Goal: Task Accomplishment & Management: Complete application form

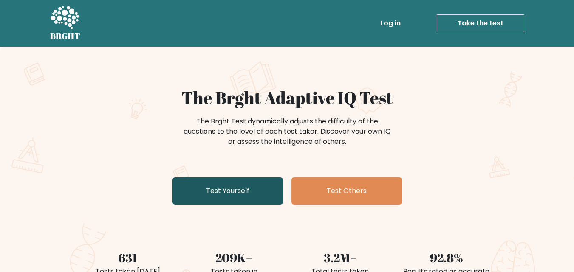
click at [257, 195] on link "Test Yourself" at bounding box center [228, 191] width 110 height 27
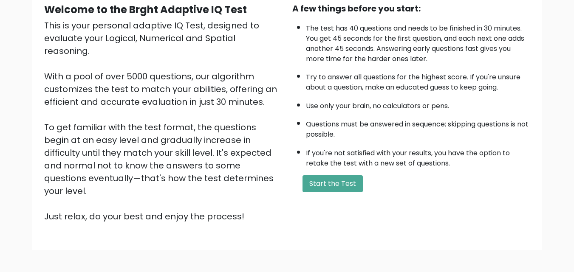
scroll to position [117, 0]
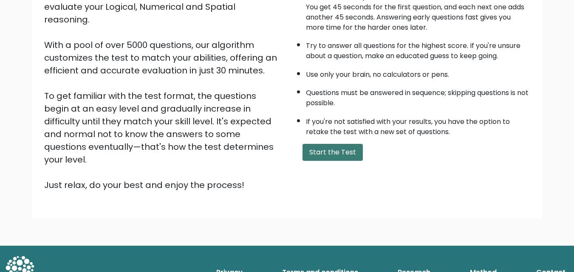
click at [345, 154] on button "Start the Test" at bounding box center [333, 152] width 60 height 17
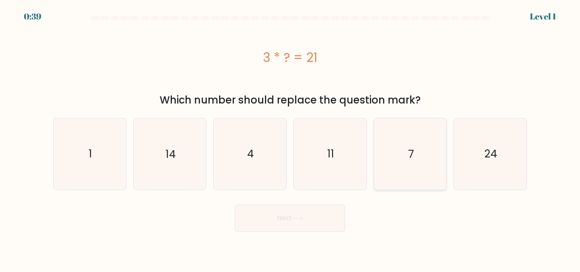
click at [390, 156] on icon "7" at bounding box center [410, 154] width 71 height 71
click at [291, 139] on input "e. 7" at bounding box center [290, 137] width 0 height 2
radio input "true"
click at [315, 218] on button "Next" at bounding box center [290, 218] width 110 height 27
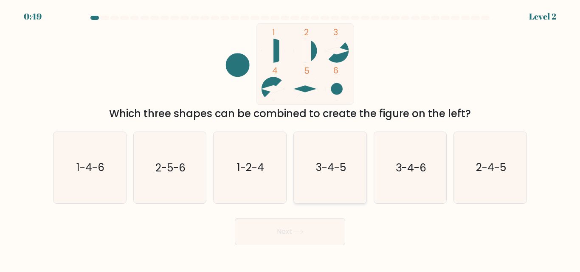
click at [328, 176] on icon "3-4-5" at bounding box center [330, 167] width 71 height 71
click at [291, 139] on input "d. 3-4-5" at bounding box center [290, 137] width 0 height 2
radio input "true"
click at [322, 231] on button "Next" at bounding box center [290, 231] width 110 height 27
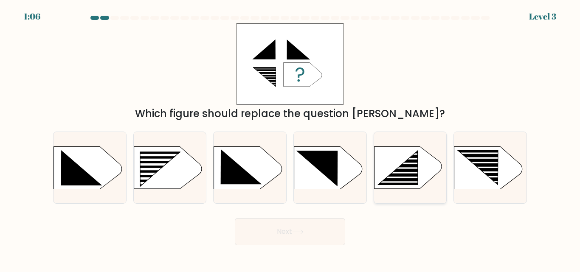
click at [412, 181] on rect at bounding box center [403, 182] width 57 height 2
click at [291, 139] on input "e." at bounding box center [290, 137] width 0 height 2
radio input "true"
click at [308, 229] on button "Next" at bounding box center [290, 231] width 110 height 27
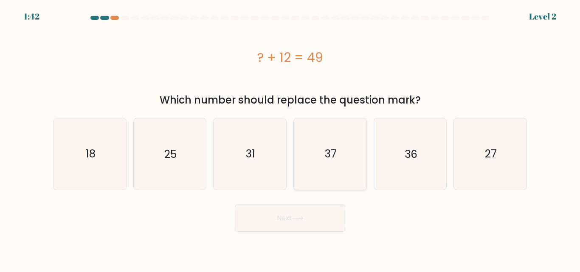
drag, startPoint x: 335, startPoint y: 148, endPoint x: 335, endPoint y: 184, distance: 36.1
click at [335, 149] on text "37" at bounding box center [331, 154] width 12 height 15
click at [291, 139] on input "d. 37" at bounding box center [290, 137] width 0 height 2
radio input "true"
click at [317, 215] on button "Next" at bounding box center [290, 218] width 110 height 27
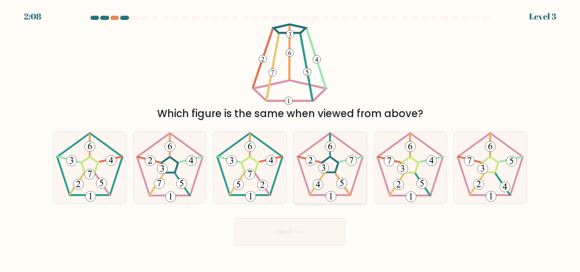
click at [331, 171] on icon at bounding box center [330, 167] width 71 height 71
click at [291, 139] on input "d." at bounding box center [290, 137] width 0 height 2
radio input "true"
click at [308, 232] on button "Next" at bounding box center [290, 231] width 110 height 27
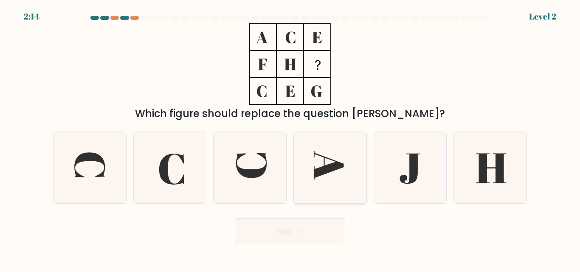
click at [342, 179] on icon at bounding box center [330, 167] width 71 height 71
click at [291, 139] on input "d." at bounding box center [290, 137] width 0 height 2
radio input "true"
click at [320, 245] on button "Next" at bounding box center [290, 231] width 110 height 27
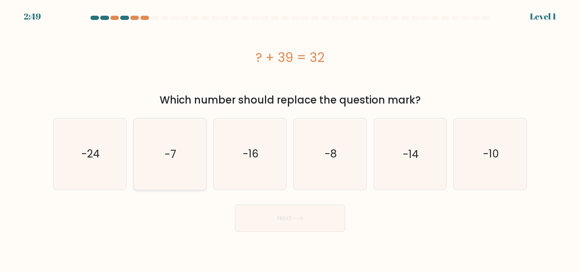
click at [167, 167] on icon "-7" at bounding box center [169, 154] width 71 height 71
click at [290, 139] on input "b. -7" at bounding box center [290, 137] width 0 height 2
radio input "true"
click at [286, 221] on button "Next" at bounding box center [290, 218] width 110 height 27
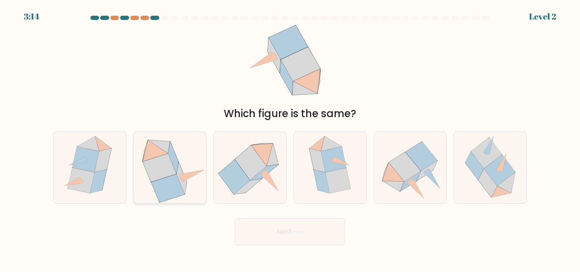
click at [180, 191] on icon at bounding box center [167, 189] width 33 height 28
click at [290, 139] on input "b." at bounding box center [290, 137] width 0 height 2
radio input "true"
click at [280, 233] on button "Next" at bounding box center [290, 231] width 110 height 27
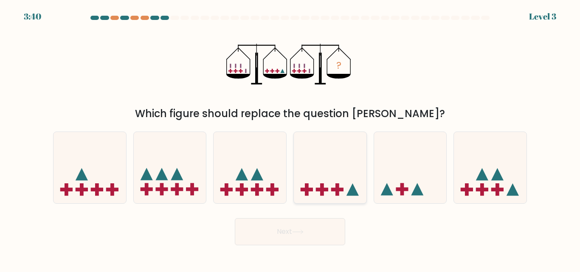
click at [323, 172] on icon at bounding box center [330, 168] width 73 height 60
click at [291, 139] on input "d." at bounding box center [290, 137] width 0 height 2
radio input "true"
click at [324, 227] on button "Next" at bounding box center [290, 231] width 110 height 27
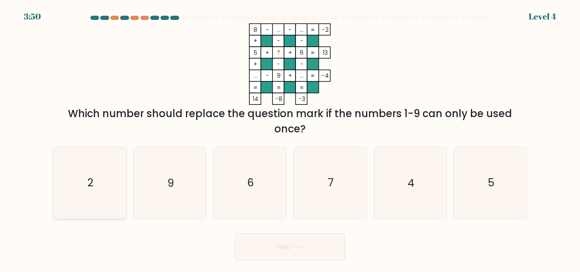
drag, startPoint x: 92, startPoint y: 201, endPoint x: 100, endPoint y: 201, distance: 8.1
click at [92, 201] on icon "2" at bounding box center [89, 182] width 71 height 71
click at [290, 139] on input "a. 2" at bounding box center [290, 137] width 0 height 2
radio input "true"
click at [288, 248] on button "Next" at bounding box center [290, 247] width 110 height 27
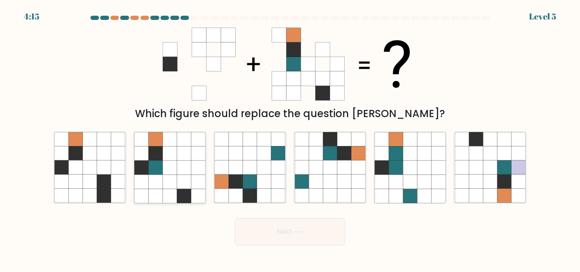
click at [173, 187] on icon at bounding box center [170, 182] width 14 height 14
click at [290, 139] on input "b." at bounding box center [290, 137] width 0 height 2
radio input "true"
click at [301, 230] on icon at bounding box center [297, 232] width 11 height 5
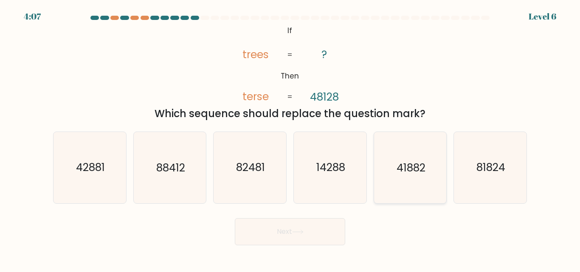
click at [405, 167] on text "41882" at bounding box center [411, 168] width 29 height 15
click at [291, 139] on input "e. 41882" at bounding box center [290, 137] width 0 height 2
radio input "true"
click at [331, 227] on button "Next" at bounding box center [290, 231] width 110 height 27
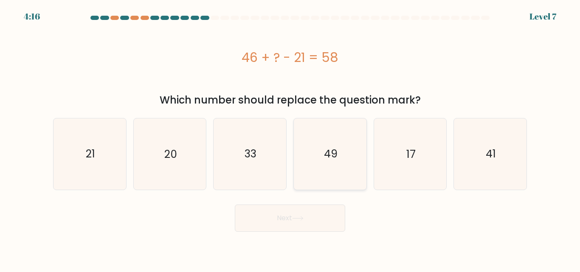
click at [337, 164] on icon "49" at bounding box center [330, 154] width 71 height 71
click at [291, 139] on input "d. 49" at bounding box center [290, 137] width 0 height 2
radio input "true"
click at [312, 228] on button "Next" at bounding box center [290, 218] width 110 height 27
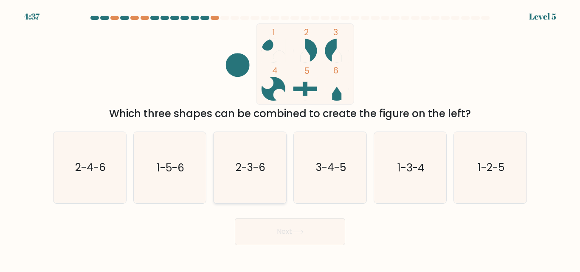
click at [263, 173] on text "2-3-6" at bounding box center [251, 168] width 30 height 15
click at [290, 139] on input "c. 2-3-6" at bounding box center [290, 137] width 0 height 2
radio input "true"
click at [280, 232] on button "Next" at bounding box center [290, 231] width 110 height 27
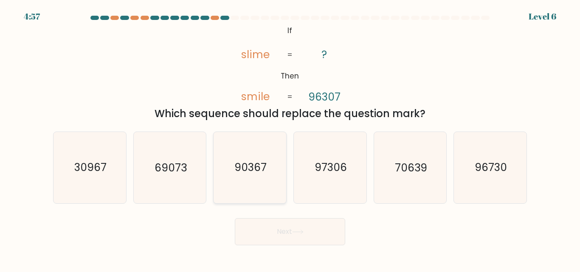
click at [271, 166] on icon "90367" at bounding box center [250, 167] width 71 height 71
click at [290, 139] on input "c. 90367" at bounding box center [290, 137] width 0 height 2
radio input "true"
click at [289, 234] on button "Next" at bounding box center [290, 231] width 110 height 27
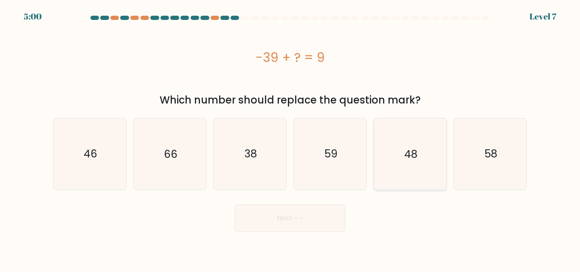
click at [414, 161] on text "48" at bounding box center [411, 154] width 13 height 15
click at [291, 139] on input "e. 48" at bounding box center [290, 137] width 0 height 2
radio input "true"
click at [319, 223] on button "Next" at bounding box center [290, 218] width 110 height 27
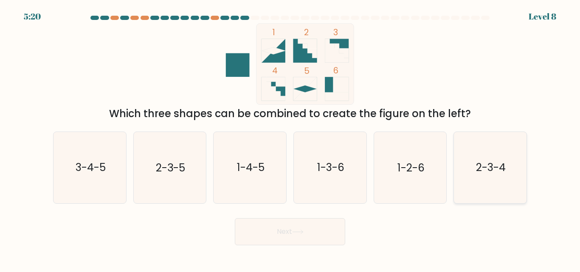
click at [495, 164] on text "2-3-4" at bounding box center [491, 168] width 30 height 15
click at [291, 139] on input "f. 2-3-4" at bounding box center [290, 137] width 0 height 2
radio input "true"
click at [297, 226] on button "Next" at bounding box center [290, 231] width 110 height 27
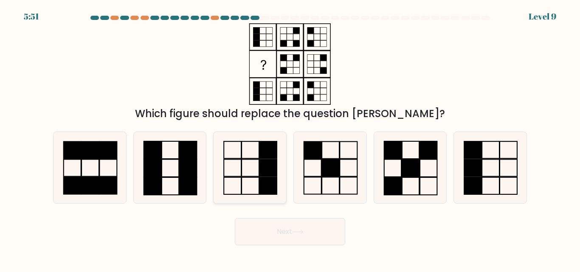
click at [248, 170] on icon at bounding box center [250, 167] width 71 height 71
click at [290, 139] on input "c." at bounding box center [290, 137] width 0 height 2
radio input "true"
click at [264, 237] on button "Next" at bounding box center [290, 231] width 110 height 27
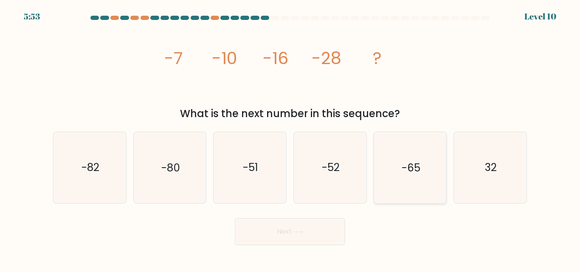
click at [396, 150] on icon "-65" at bounding box center [410, 167] width 71 height 71
click at [291, 139] on input "e. -65" at bounding box center [290, 137] width 0 height 2
radio input "true"
click at [303, 231] on icon at bounding box center [297, 232] width 11 height 5
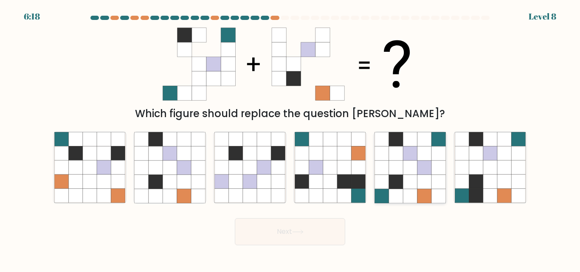
click at [414, 151] on icon at bounding box center [410, 154] width 14 height 14
click at [291, 139] on input "e." at bounding box center [290, 137] width 0 height 2
radio input "true"
click at [325, 229] on button "Next" at bounding box center [290, 231] width 110 height 27
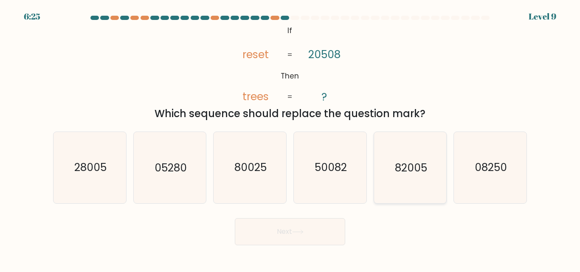
click at [436, 178] on icon "82005" at bounding box center [410, 167] width 71 height 71
click at [291, 139] on input "e. 82005" at bounding box center [290, 137] width 0 height 2
radio input "true"
click at [324, 229] on button "Next" at bounding box center [290, 231] width 110 height 27
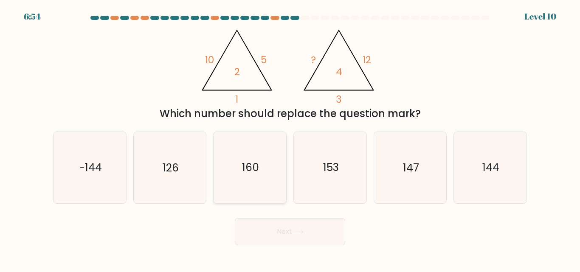
click at [257, 174] on text "160" at bounding box center [250, 168] width 17 height 15
click at [290, 139] on input "c. 160" at bounding box center [290, 137] width 0 height 2
radio input "true"
click at [278, 231] on button "Next" at bounding box center [290, 231] width 110 height 27
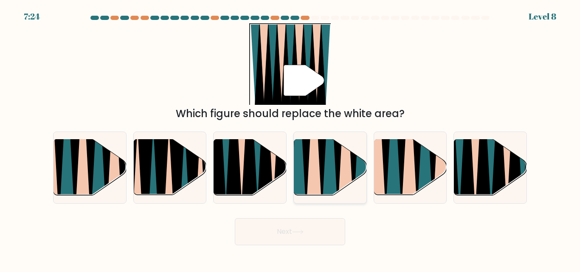
click at [317, 168] on icon at bounding box center [314, 140] width 17 height 145
click at [291, 139] on input "d." at bounding box center [290, 137] width 0 height 2
radio input "true"
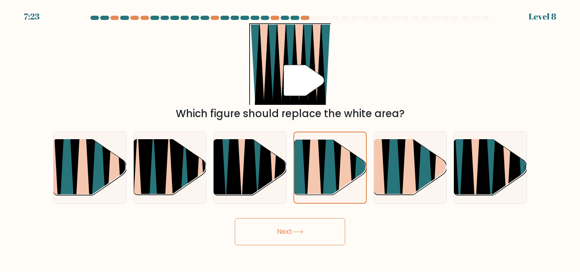
click at [309, 235] on button "Next" at bounding box center [290, 231] width 110 height 27
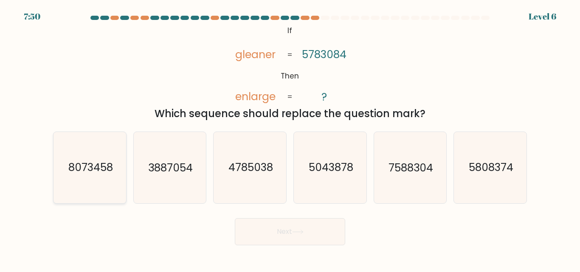
click at [109, 177] on icon "8073458" at bounding box center [89, 167] width 71 height 71
click at [290, 139] on input "a. 8073458" at bounding box center [290, 137] width 0 height 2
radio input "true"
click at [288, 230] on button "Next" at bounding box center [290, 231] width 110 height 27
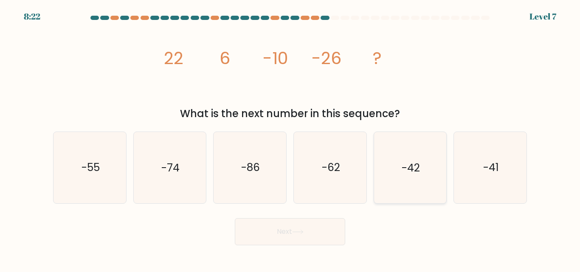
click at [386, 155] on icon "-42" at bounding box center [410, 167] width 71 height 71
click at [291, 139] on input "e. -42" at bounding box center [290, 137] width 0 height 2
radio input "true"
click at [311, 228] on button "Next" at bounding box center [290, 231] width 110 height 27
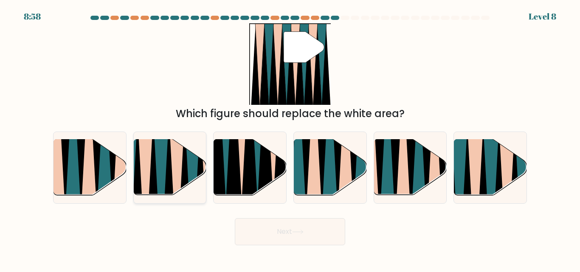
click at [166, 175] on icon at bounding box center [169, 199] width 17 height 145
click at [290, 139] on input "b." at bounding box center [290, 137] width 0 height 2
radio input "true"
click at [266, 234] on button "Next" at bounding box center [290, 231] width 110 height 27
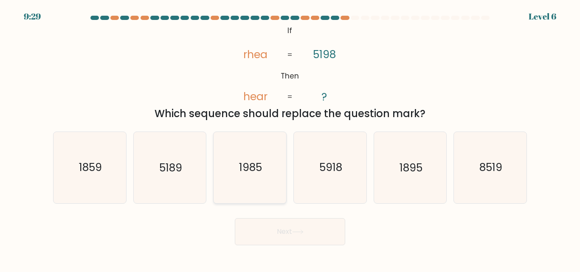
click at [264, 169] on icon "1985" at bounding box center [250, 167] width 71 height 71
click at [290, 139] on input "c. 1985" at bounding box center [290, 137] width 0 height 2
radio input "true"
click at [279, 237] on button "Next" at bounding box center [290, 231] width 110 height 27
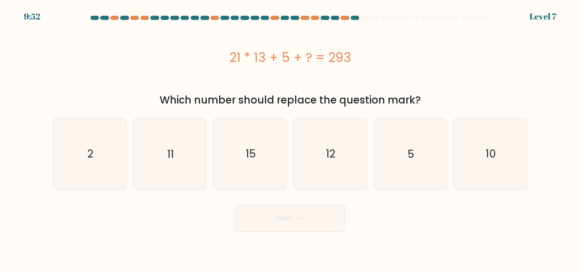
drag, startPoint x: 285, startPoint y: 148, endPoint x: 290, endPoint y: 179, distance: 31.5
click at [284, 152] on icon "15" at bounding box center [250, 154] width 71 height 71
click at [290, 139] on input "c. 15" at bounding box center [290, 137] width 0 height 2
radio input "true"
click at [289, 213] on button "Next" at bounding box center [290, 218] width 110 height 27
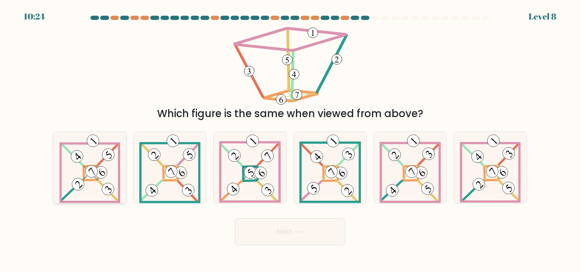
click at [117, 173] on icon at bounding box center [89, 167] width 61 height 71
click at [290, 139] on input "a." at bounding box center [290, 137] width 0 height 2
radio input "true"
click at [288, 238] on button "Next" at bounding box center [290, 231] width 110 height 27
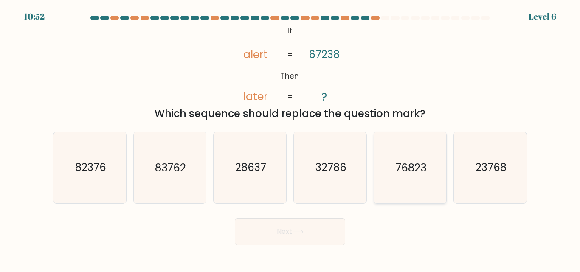
click at [436, 156] on icon "76823" at bounding box center [410, 167] width 71 height 71
click at [291, 139] on input "e. 76823" at bounding box center [290, 137] width 0 height 2
radio input "true"
click at [313, 235] on button "Next" at bounding box center [290, 231] width 110 height 27
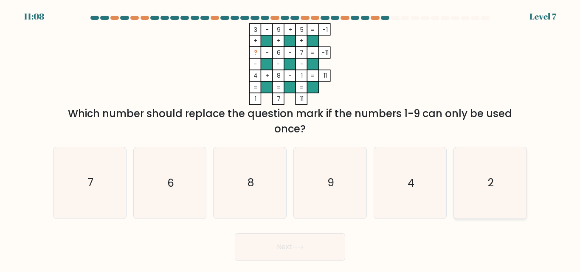
click at [480, 184] on icon "2" at bounding box center [490, 182] width 71 height 71
click at [291, 139] on input "f. 2" at bounding box center [290, 137] width 0 height 2
radio input "true"
click at [304, 243] on button "Next" at bounding box center [290, 247] width 110 height 27
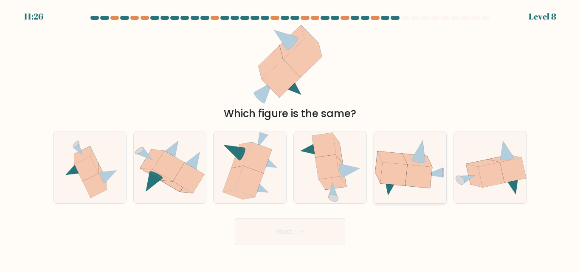
click at [405, 181] on icon at bounding box center [394, 174] width 27 height 23
click at [291, 139] on input "e." at bounding box center [290, 137] width 0 height 2
radio input "true"
click at [294, 235] on button "Next" at bounding box center [290, 231] width 110 height 27
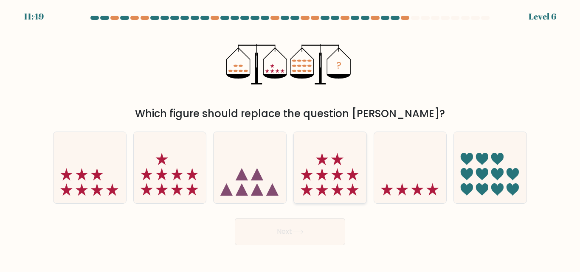
click at [325, 188] on icon at bounding box center [330, 168] width 73 height 60
click at [291, 139] on input "d." at bounding box center [290, 137] width 0 height 2
radio input "true"
click at [314, 232] on button "Next" at bounding box center [290, 231] width 110 height 27
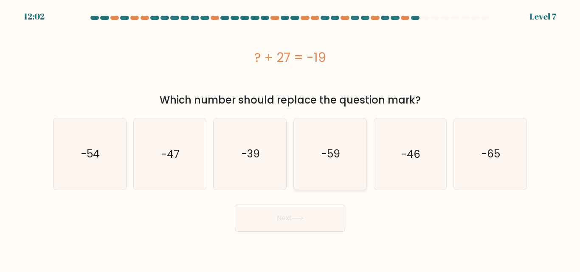
click at [317, 160] on icon "-59" at bounding box center [330, 154] width 71 height 71
click at [291, 139] on input "d. -59" at bounding box center [290, 137] width 0 height 2
radio input "true"
click at [304, 220] on icon at bounding box center [297, 218] width 11 height 5
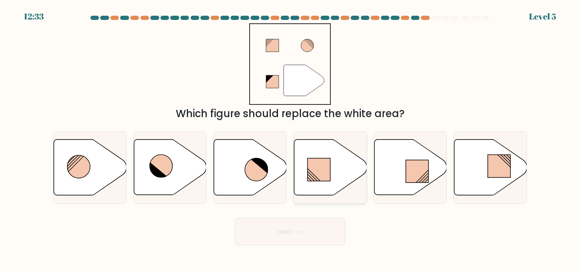
click at [311, 175] on line at bounding box center [313, 177] width 10 height 10
click at [291, 139] on input "d." at bounding box center [290, 137] width 0 height 2
radio input "true"
click at [298, 235] on button "Next" at bounding box center [290, 231] width 110 height 27
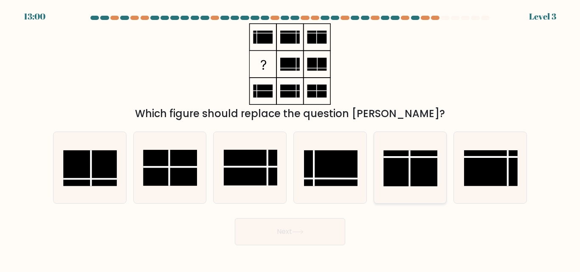
click at [395, 168] on rect at bounding box center [411, 169] width 54 height 36
click at [291, 139] on input "e." at bounding box center [290, 137] width 0 height 2
radio input "true"
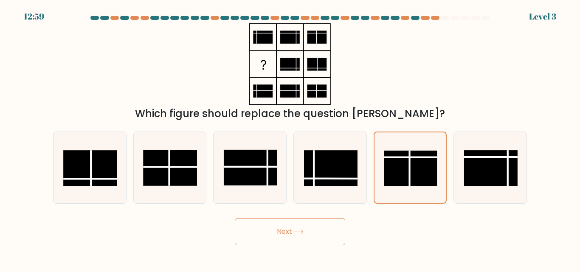
click at [315, 233] on button "Next" at bounding box center [290, 231] width 110 height 27
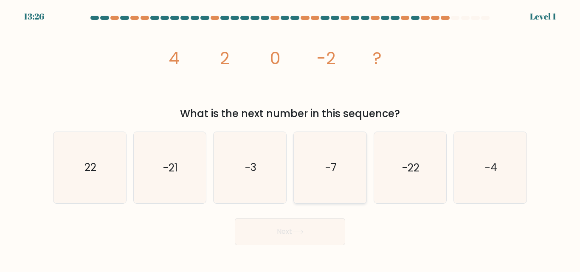
click at [349, 175] on icon "-7" at bounding box center [330, 167] width 71 height 71
click at [291, 139] on input "d. -7" at bounding box center [290, 137] width 0 height 2
radio input "true"
click at [311, 235] on button "Next" at bounding box center [290, 231] width 110 height 27
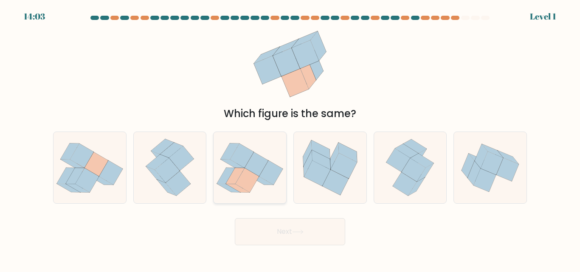
click at [235, 181] on icon at bounding box center [235, 176] width 19 height 16
click at [290, 139] on input "c." at bounding box center [290, 137] width 0 height 2
radio input "true"
click at [263, 225] on button "Next" at bounding box center [290, 231] width 110 height 27
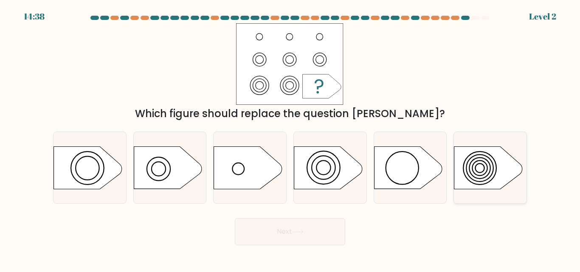
click at [489, 178] on circle at bounding box center [480, 168] width 27 height 27
click at [291, 139] on input "f." at bounding box center [290, 137] width 0 height 2
radio input "true"
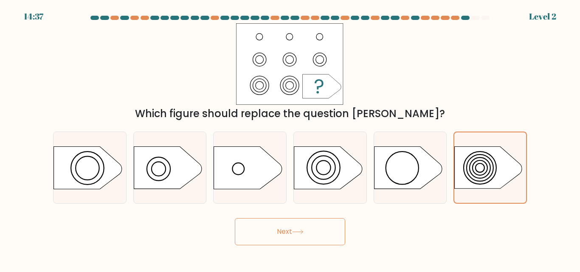
click at [323, 239] on button "Next" at bounding box center [290, 231] width 110 height 27
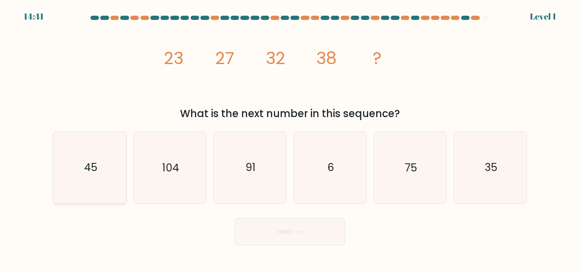
click at [106, 178] on icon "45" at bounding box center [89, 167] width 71 height 71
click at [290, 139] on input "a. 45" at bounding box center [290, 137] width 0 height 2
radio input "true"
click at [314, 243] on button "Next" at bounding box center [290, 231] width 110 height 27
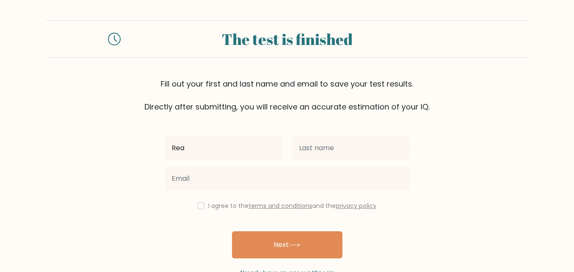
type input "Rea"
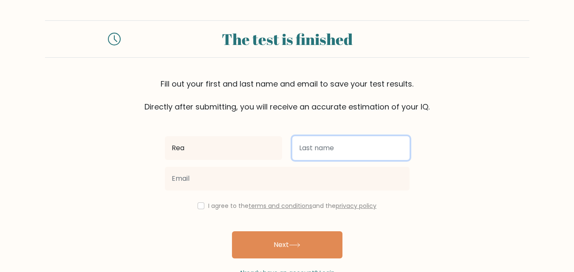
click at [345, 150] on input "text" at bounding box center [350, 148] width 117 height 24
type input "Cuello"
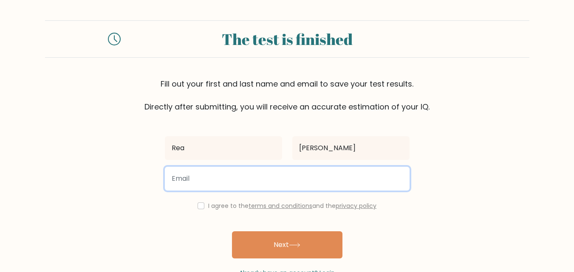
click at [253, 185] on input "email" at bounding box center [287, 179] width 245 height 24
type input "reacuello04@gmail.com"
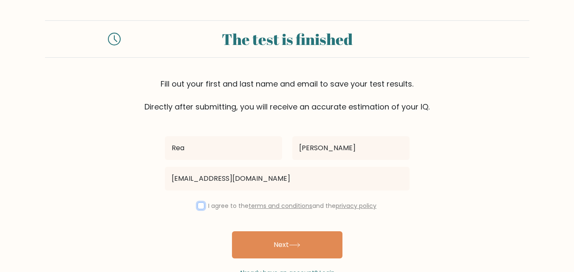
click at [199, 205] on input "checkbox" at bounding box center [201, 206] width 7 height 7
checkbox input "true"
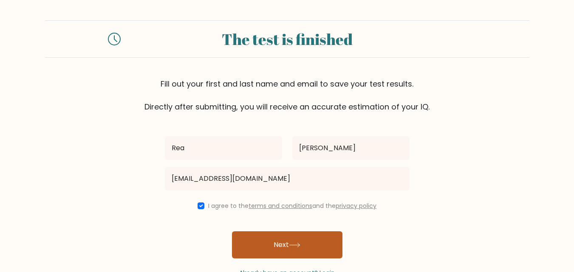
click at [281, 247] on button "Next" at bounding box center [287, 245] width 110 height 27
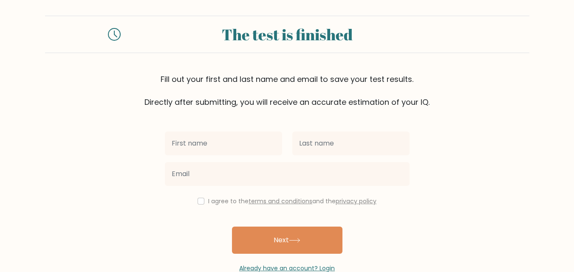
scroll to position [42, 0]
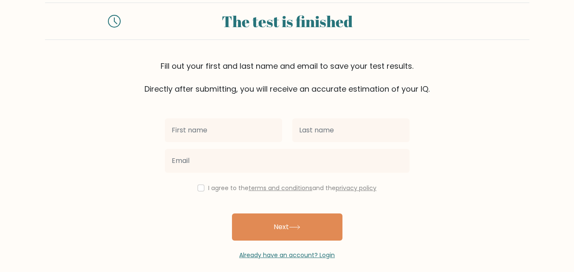
click at [222, 132] on input "text" at bounding box center [223, 131] width 117 height 24
type input "Rea"
click at [345, 143] on div at bounding box center [350, 130] width 127 height 31
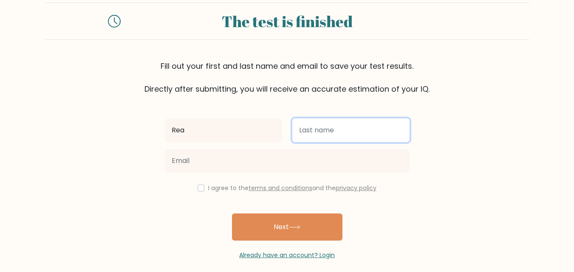
click at [348, 136] on input "text" at bounding box center [350, 131] width 117 height 24
type input "[PERSON_NAME]"
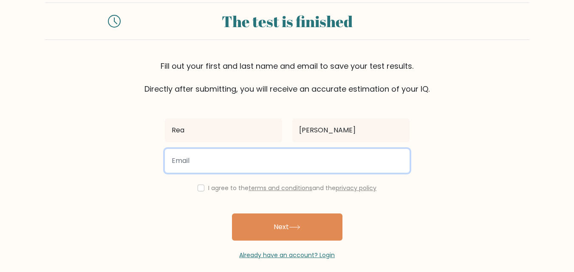
click at [257, 168] on input "email" at bounding box center [287, 161] width 245 height 24
type input "reacuello04@gmail.com"
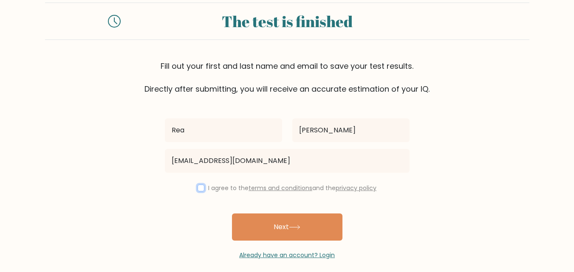
click at [198, 190] on input "checkbox" at bounding box center [201, 188] width 7 height 7
checkbox input "true"
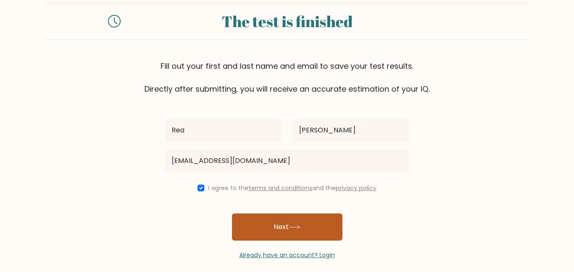
click at [291, 226] on icon at bounding box center [294, 227] width 11 height 5
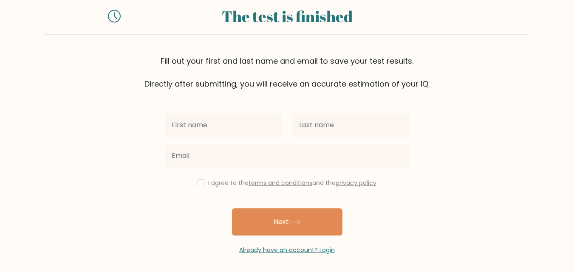
scroll to position [51, 0]
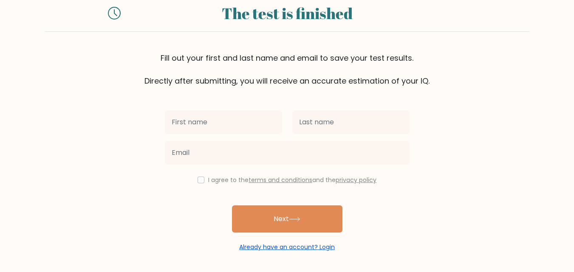
click at [323, 249] on link "Already have an account? Login" at bounding box center [287, 247] width 96 height 8
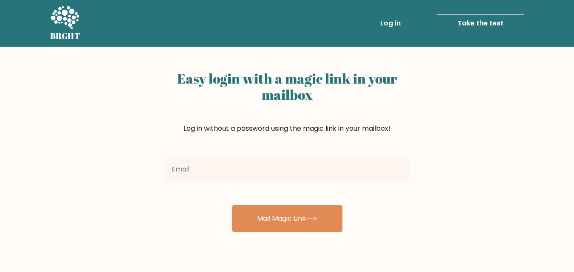
click at [259, 175] on input "email" at bounding box center [287, 170] width 245 height 24
click at [278, 164] on input "[EMAIL_ADDRESS][DOMAIN_NAME]" at bounding box center [287, 170] width 245 height 24
type input "[EMAIL_ADDRESS][DOMAIN_NAME]"
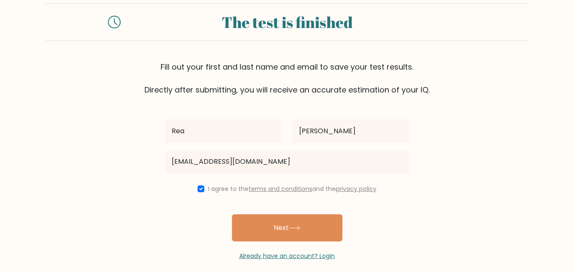
scroll to position [26, 0]
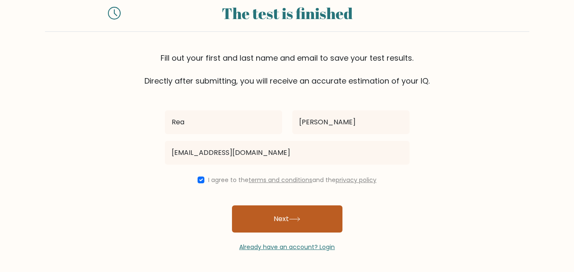
click at [290, 221] on button "Next" at bounding box center [287, 219] width 110 height 27
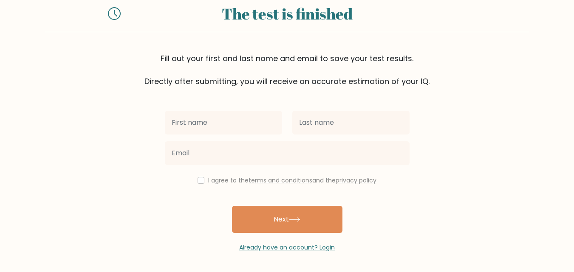
scroll to position [51, 0]
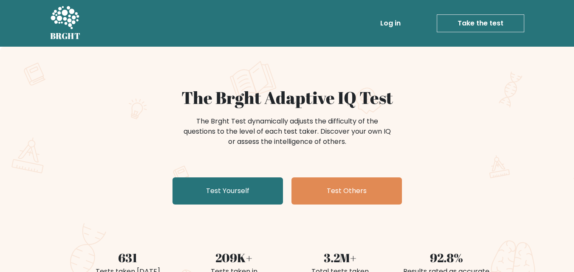
click at [391, 22] on link "Log in" at bounding box center [390, 23] width 27 height 17
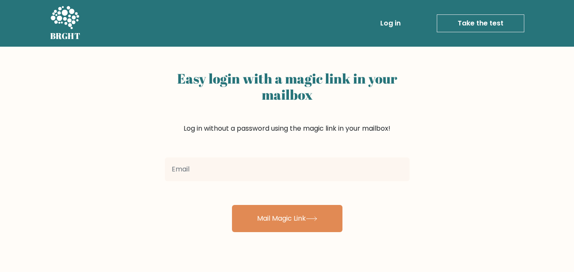
click at [388, 22] on link "Log in" at bounding box center [390, 23] width 27 height 17
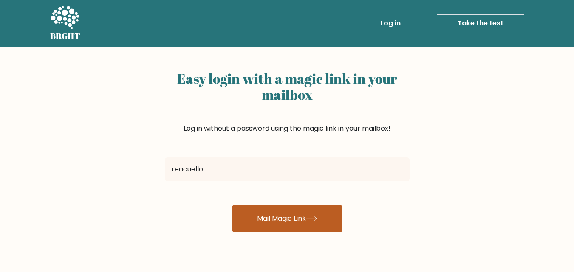
type input "[EMAIL_ADDRESS][DOMAIN_NAME]"
click at [289, 220] on button "Mail Magic Link" at bounding box center [287, 218] width 110 height 27
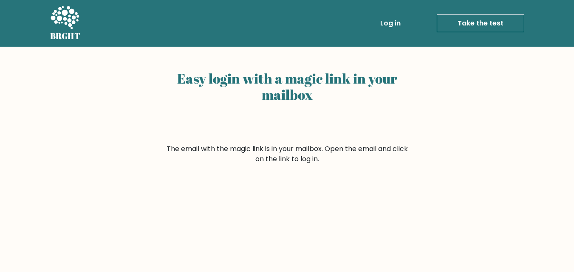
click at [390, 22] on link "Log in" at bounding box center [390, 23] width 27 height 17
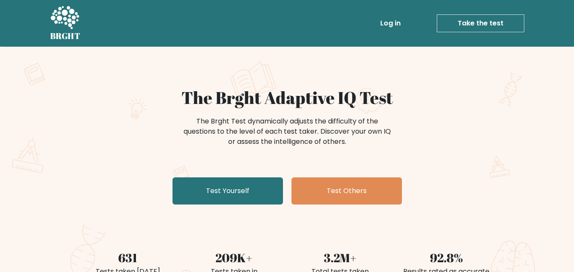
click at [470, 23] on link "Take the test" at bounding box center [481, 23] width 88 height 18
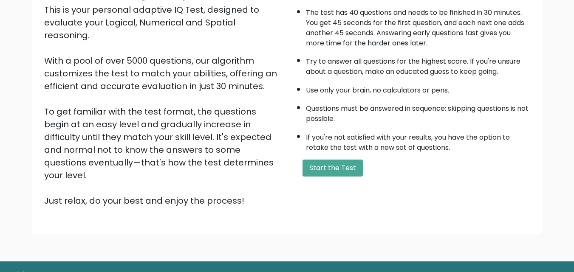
scroll to position [117, 0]
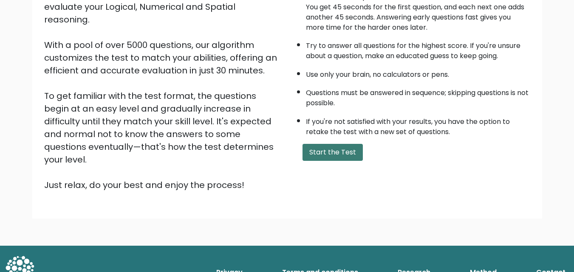
click at [335, 158] on button "Start the Test" at bounding box center [333, 152] width 60 height 17
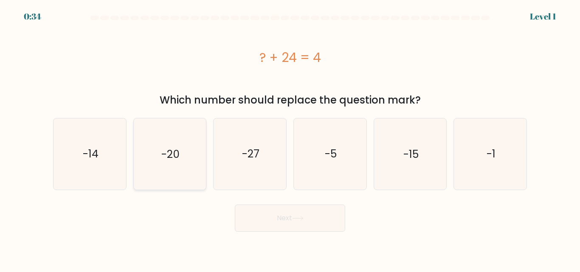
click at [162, 161] on text "-20" at bounding box center [170, 154] width 18 height 15
click at [290, 139] on input "b. -20" at bounding box center [290, 137] width 0 height 2
radio input "true"
click at [288, 223] on button "Next" at bounding box center [290, 218] width 110 height 27
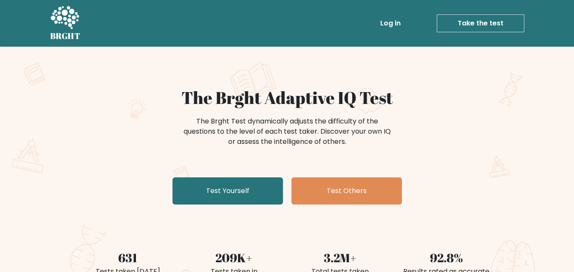
click at [478, 19] on link "Take the test" at bounding box center [481, 23] width 88 height 18
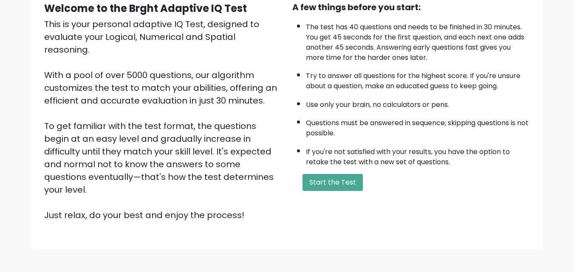
scroll to position [117, 0]
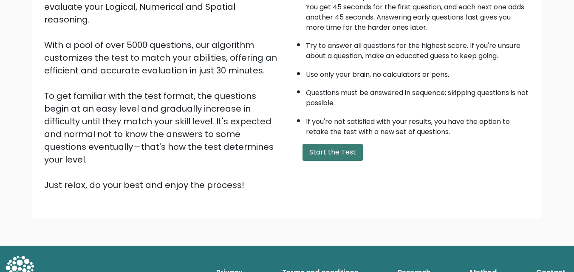
click at [322, 156] on button "Start the Test" at bounding box center [333, 152] width 60 height 17
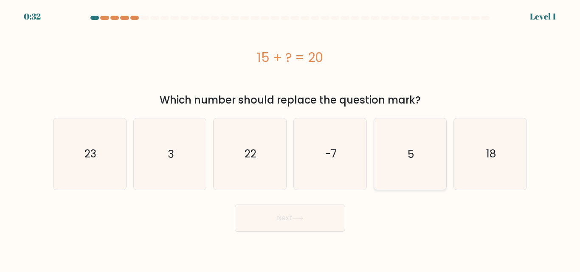
click at [405, 165] on icon "5" at bounding box center [410, 154] width 71 height 71
click at [291, 139] on input "e. 5" at bounding box center [290, 137] width 0 height 2
radio input "true"
click at [306, 222] on button "Next" at bounding box center [290, 218] width 110 height 27
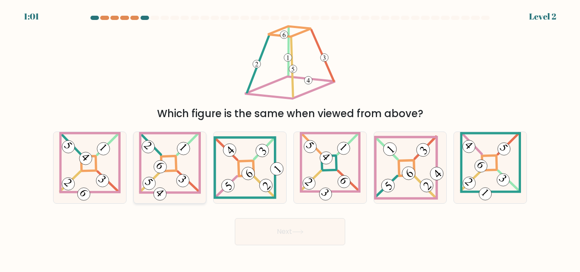
click at [205, 157] on div at bounding box center [170, 168] width 74 height 72
click at [290, 139] on input "b." at bounding box center [290, 137] width 0 height 2
radio input "true"
click at [279, 240] on button "Next" at bounding box center [290, 231] width 110 height 27
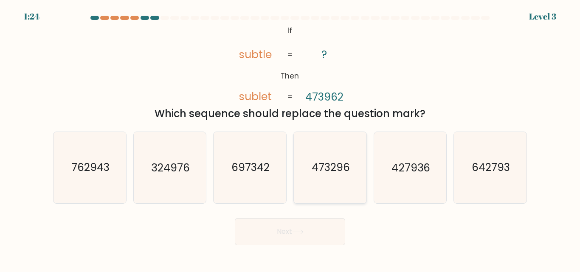
click at [329, 166] on text "473296" at bounding box center [331, 168] width 38 height 15
click at [291, 139] on input "d. 473296" at bounding box center [290, 137] width 0 height 2
radio input "true"
click at [337, 233] on button "Next" at bounding box center [290, 231] width 110 height 27
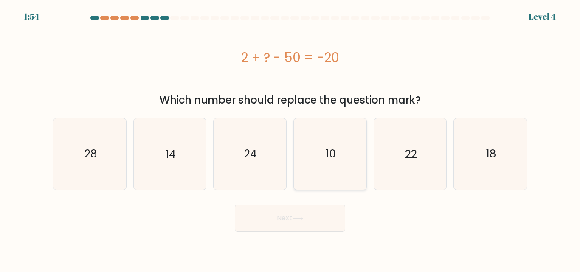
click at [341, 158] on icon "10" at bounding box center [330, 154] width 71 height 71
click at [291, 139] on input "d. 10" at bounding box center [290, 137] width 0 height 2
radio input "true"
click at [314, 221] on button "Next" at bounding box center [290, 218] width 110 height 27
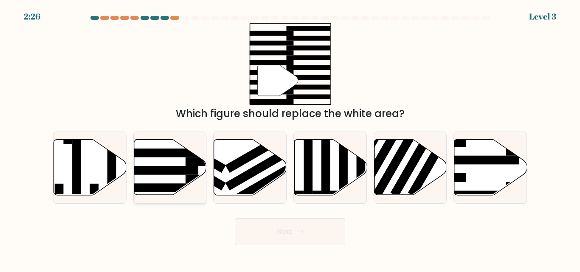
click at [183, 172] on rect at bounding box center [159, 171] width 79 height 9
click at [290, 139] on input "b." at bounding box center [290, 137] width 0 height 2
radio input "true"
click at [271, 244] on button "Next" at bounding box center [290, 231] width 110 height 27
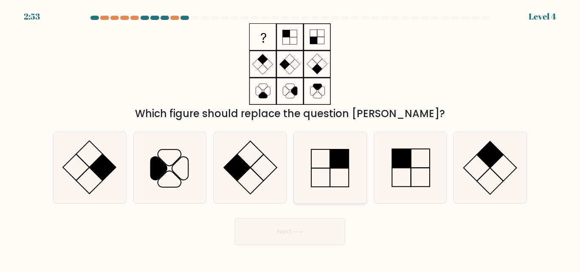
click at [325, 167] on icon at bounding box center [330, 167] width 71 height 71
click at [291, 139] on input "d." at bounding box center [290, 137] width 0 height 2
radio input "true"
click at [301, 230] on icon at bounding box center [297, 232] width 11 height 5
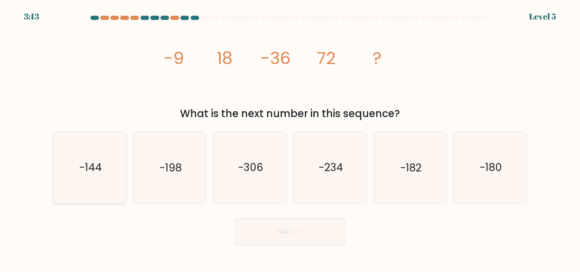
click at [87, 173] on text "-144" at bounding box center [90, 168] width 23 height 15
click at [290, 139] on input "a. -144" at bounding box center [290, 137] width 0 height 2
radio input "true"
click at [263, 233] on button "Next" at bounding box center [290, 231] width 110 height 27
